Goal: Obtain resource: Download file/media

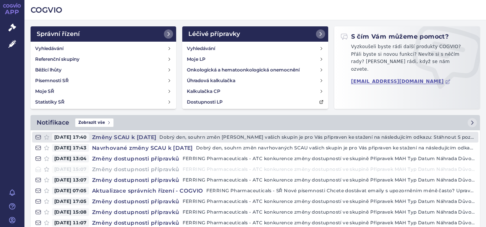
click at [125, 135] on h4 "Změny SCAU k 1. 10. 2025" at bounding box center [124, 137] width 71 height 8
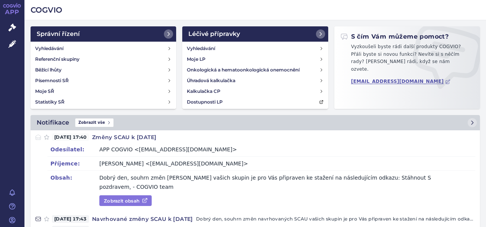
click at [139, 195] on link "Zobrazit obsah" at bounding box center [125, 200] width 52 height 11
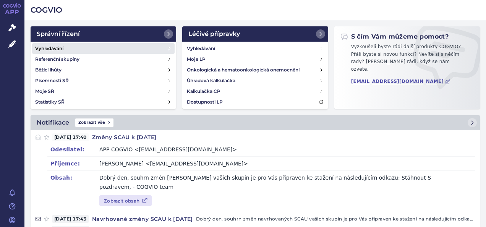
click at [62, 50] on h4 "Vyhledávání" at bounding box center [49, 49] width 28 height 8
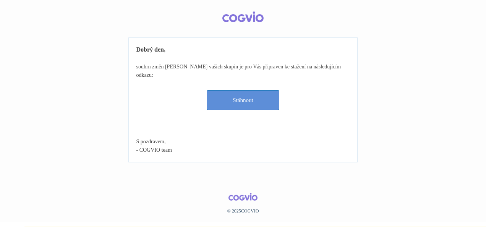
click at [256, 90] on link "Stáhnout" at bounding box center [243, 100] width 73 height 20
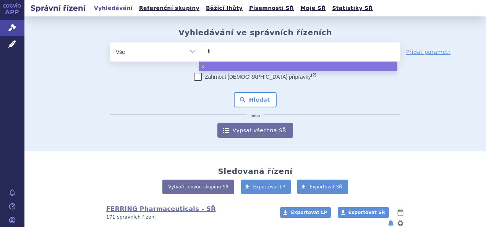
type input "ke"
type input "key"
type input "keyt"
type input "keytr"
type input "keytru"
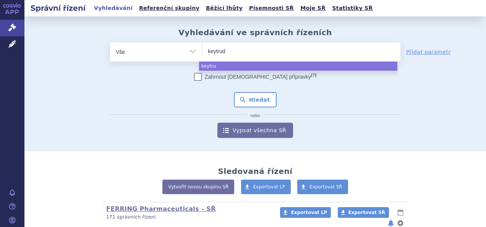
type input "[MEDICAL_DATA]"
select select "[MEDICAL_DATA]"
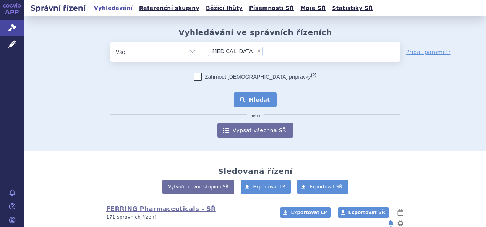
click at [260, 97] on button "Hledat" at bounding box center [255, 99] width 43 height 15
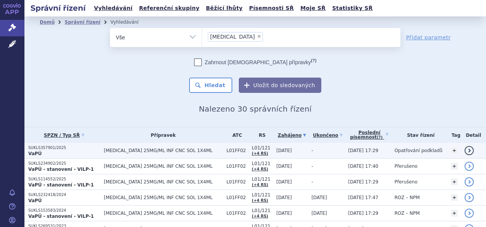
click at [49, 148] on p "SUKLS357901/2025" at bounding box center [64, 147] width 72 height 5
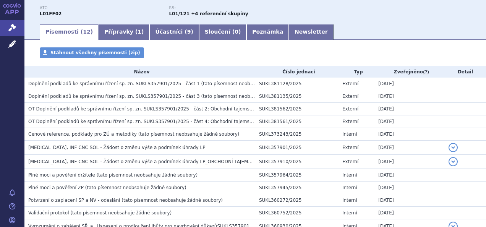
scroll to position [99, 0]
click at [86, 83] on span "Doplnění podkladů ke správnímu řízení sp. zn. SUKLS357901/2025 - část 1" at bounding box center [114, 83] width 172 height 5
drag, startPoint x: 86, startPoint y: 83, endPoint x: 147, endPoint y: 110, distance: 67.6
click at [147, 110] on span "OT Doplnění podkladů ke správnímu řízení sp. zn. SUKLS357901/2025 - část 2: Obc…" at bounding box center [141, 108] width 227 height 5
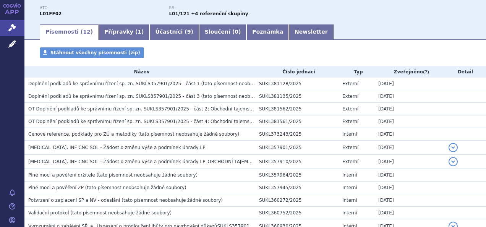
click at [104, 85] on span "Doplnění podkladů ke správnímu řízení sp. zn. SUKLS357901/2025 - část 1" at bounding box center [114, 83] width 172 height 5
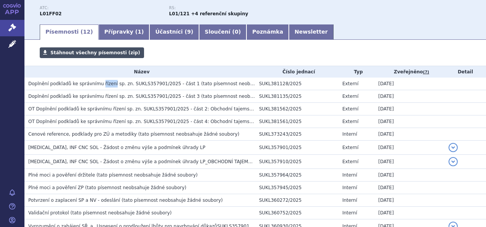
drag, startPoint x: 104, startPoint y: 85, endPoint x: 85, endPoint y: 52, distance: 38.2
click at [85, 52] on span "Stáhnout všechny písemnosti (zip)" at bounding box center [95, 52] width 90 height 5
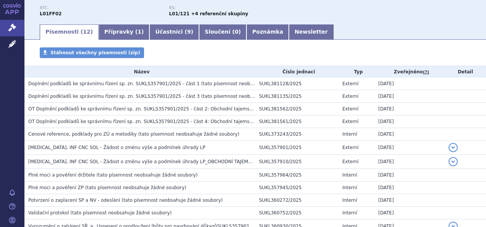
click at [454, 53] on div "Stáhnout všechny písemnosti (zip)" at bounding box center [255, 56] width 462 height 18
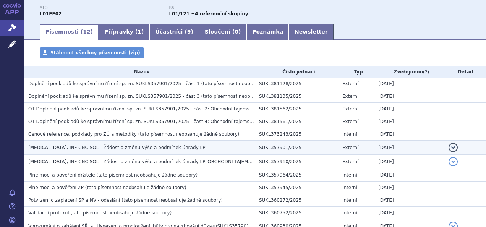
click at [151, 147] on span "[MEDICAL_DATA], INF CNC SOL - Žádost o změnu výše a podmínek úhrady LP" at bounding box center [116, 147] width 177 height 5
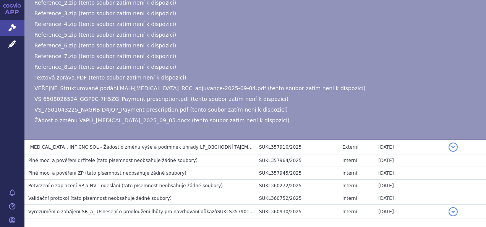
scroll to position [306, 0]
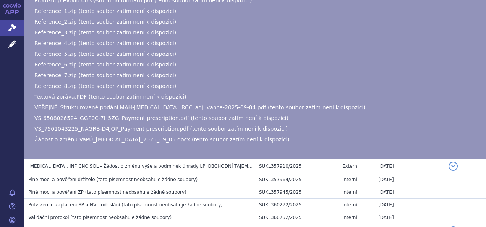
click at [123, 109] on span "VEŘEJNÉ_Strukturované podání MAH-[MEDICAL_DATA]_RCC_adjuvance-2025-09-04.pdf (t…" at bounding box center [199, 107] width 331 height 6
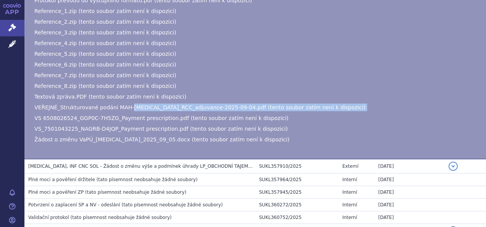
click at [123, 109] on span "VEŘEJNÉ_Strukturované podání MAH-[MEDICAL_DATA]_RCC_adjuvance-2025-09-04.pdf (t…" at bounding box center [199, 107] width 331 height 6
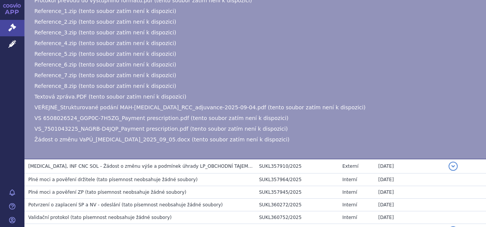
click at [59, 107] on span "VEŘEJNÉ_Strukturované podání MAH-[MEDICAL_DATA]_RCC_adjuvance-2025-09-04.pdf (t…" at bounding box center [199, 107] width 331 height 6
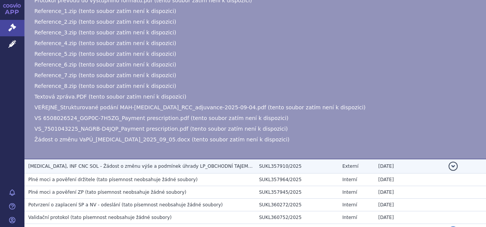
click at [158, 164] on span "[MEDICAL_DATA], INF CNC SOL - Žádost o změnu výše a podmínek úhrady LP_OBCHODNÍ…" at bounding box center [143, 166] width 230 height 5
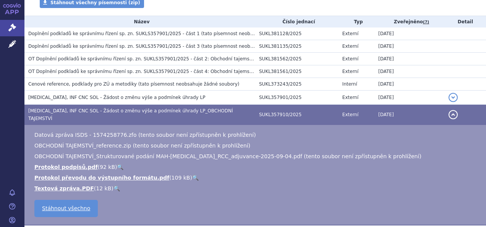
scroll to position [149, 0]
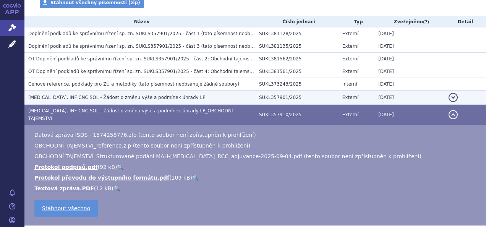
click at [100, 104] on td "[MEDICAL_DATA], INF CNC SOL - Žádost o změnu výše a podmínek úhrady LP" at bounding box center [139, 98] width 231 height 14
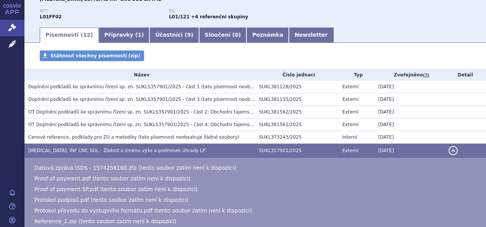
scroll to position [91, 0]
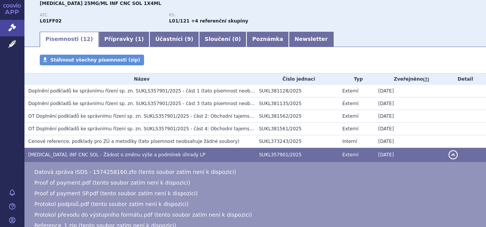
click at [201, 92] on span "(tato písemnost neobsahuje žádné soubory)" at bounding box center [251, 90] width 101 height 5
click at [72, 93] on span "Doplnění podkladů ke správnímu řízení sp. zn. SUKLS357901/2025 - část 1" at bounding box center [114, 90] width 172 height 5
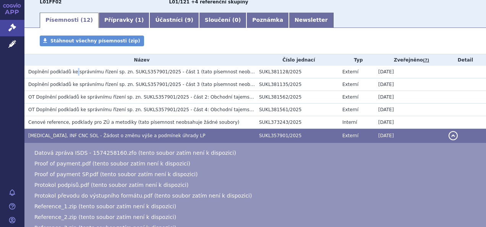
scroll to position [57, 0]
